Goal: Transaction & Acquisition: Purchase product/service

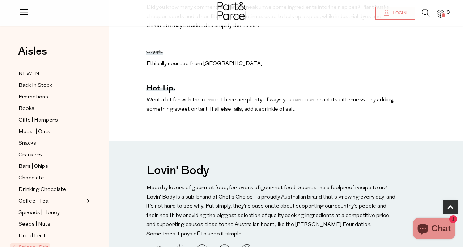
scroll to position [436, 0]
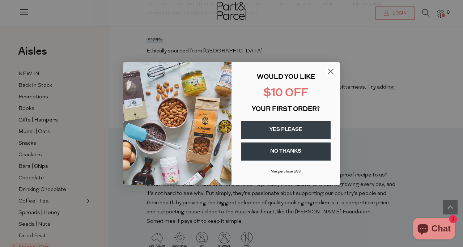
click at [331, 72] on icon "Close dialog" at bounding box center [330, 71] width 5 height 5
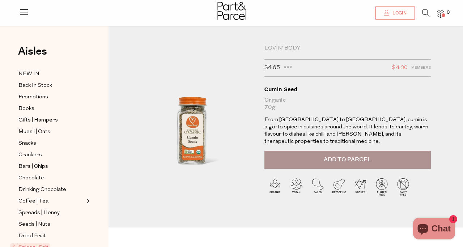
scroll to position [3, 0]
click at [351, 156] on span "Add to Parcel" at bounding box center [347, 160] width 47 height 8
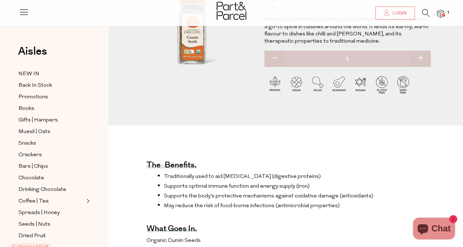
scroll to position [0, 0]
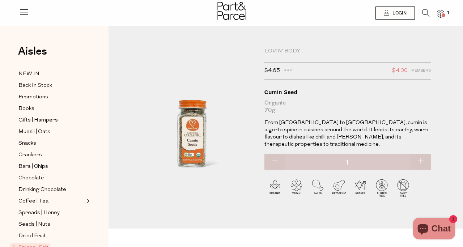
click at [423, 14] on icon at bounding box center [426, 13] width 8 height 8
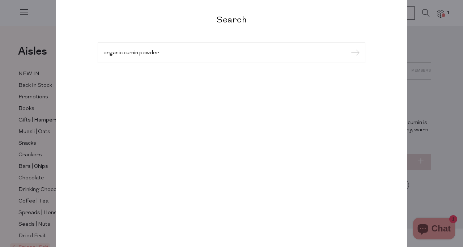
type input "organic cumin powder"
click at [349, 48] on input "submit" at bounding box center [354, 53] width 11 height 11
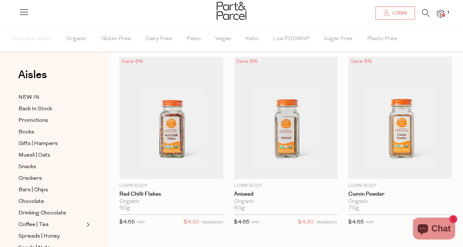
scroll to position [35, 0]
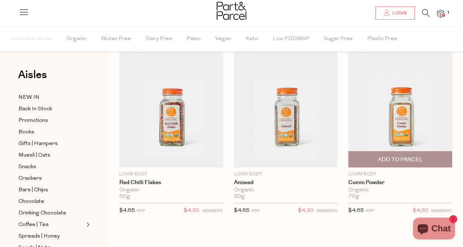
click at [389, 162] on span "Add To Parcel" at bounding box center [400, 160] width 45 height 8
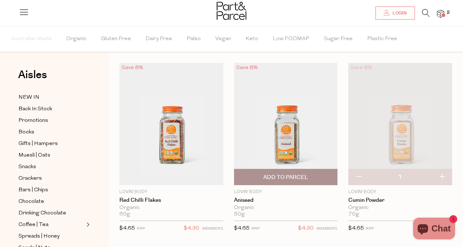
scroll to position [0, 0]
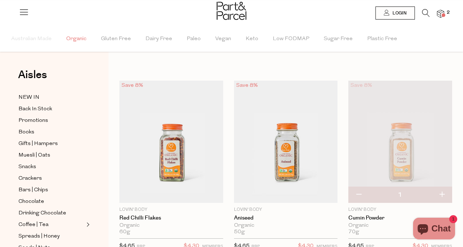
click at [80, 37] on span "Organic" at bounding box center [76, 38] width 20 height 25
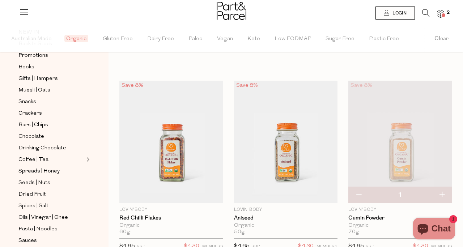
scroll to position [106, 0]
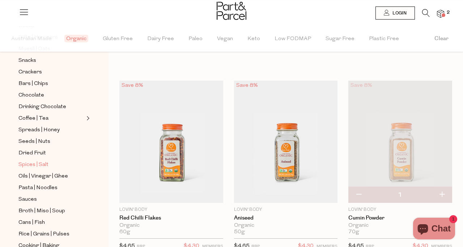
click at [26, 163] on span "Spices | Salt" at bounding box center [33, 165] width 30 height 9
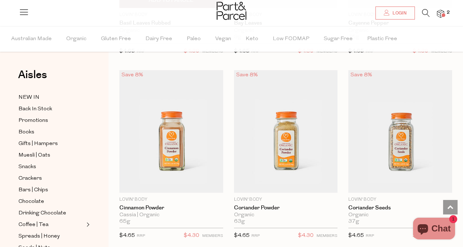
scroll to position [2092, 0]
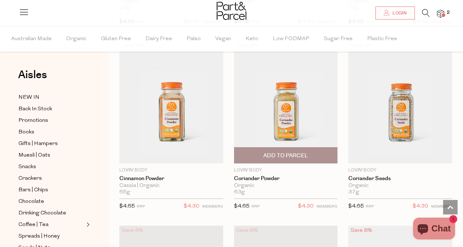
click at [294, 153] on span "Add To Parcel" at bounding box center [285, 156] width 45 height 8
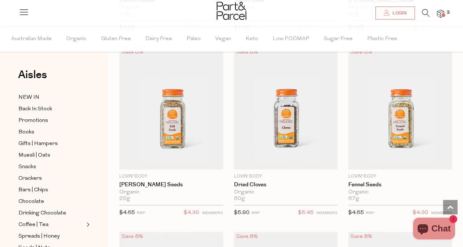
scroll to position [2471, 0]
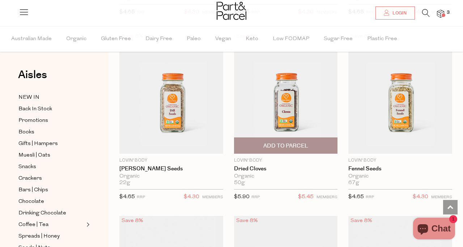
click at [273, 144] on span "Add To Parcel" at bounding box center [285, 146] width 45 height 8
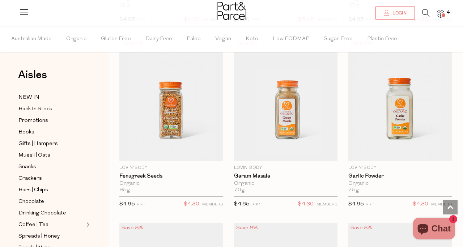
scroll to position [2649, 0]
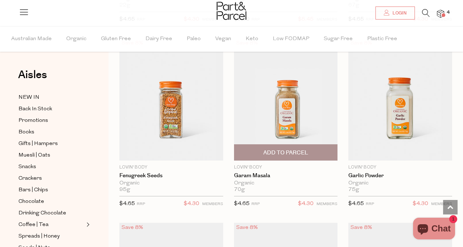
click at [275, 155] on span "Add To Parcel" at bounding box center [285, 153] width 45 height 8
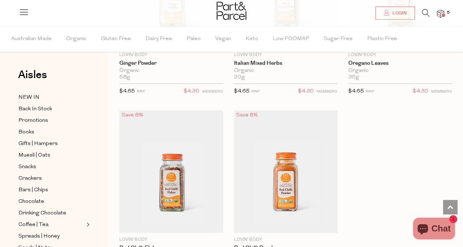
scroll to position [2947, 0]
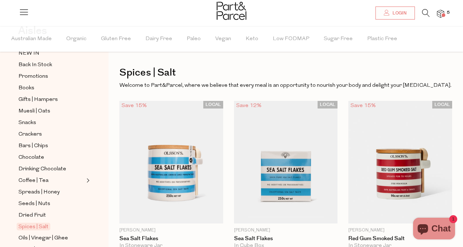
scroll to position [46, 0]
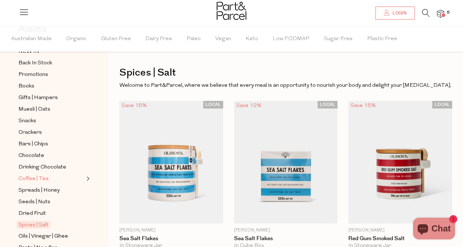
click at [41, 177] on span "Coffee | Tea" at bounding box center [33, 179] width 30 height 9
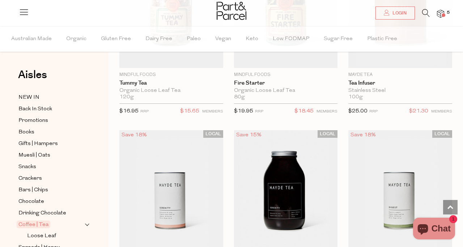
scroll to position [2223, 0]
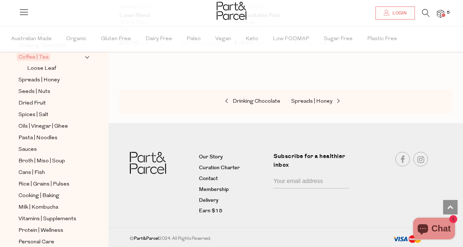
scroll to position [192, 0]
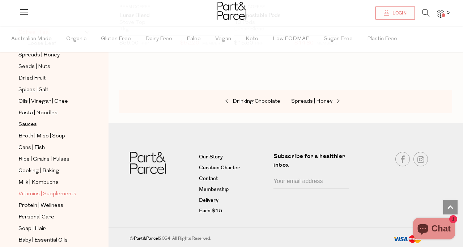
click at [69, 193] on span "Vitamins | Supplements" at bounding box center [47, 194] width 58 height 9
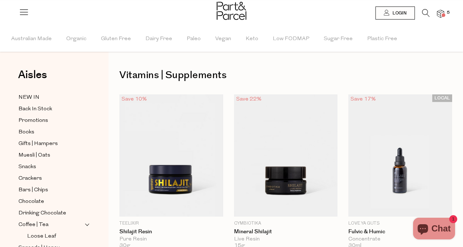
click at [442, 14] on span at bounding box center [444, 15] width 4 height 4
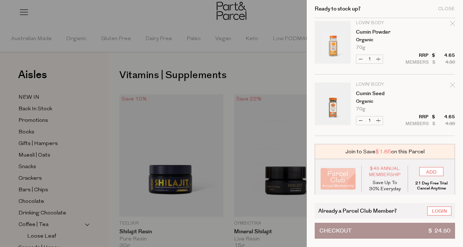
scroll to position [194, 0]
